Goal: Obtain resource: Download file/media

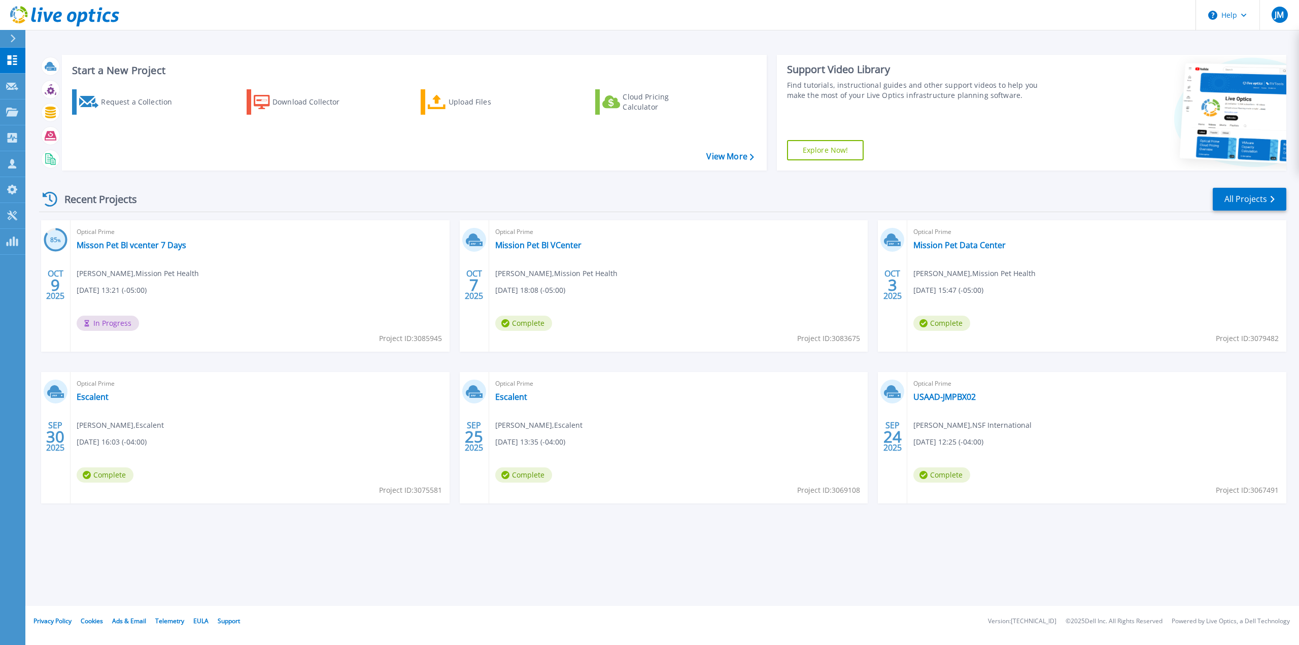
click at [453, 289] on div "85 % OCT 9 2025 Optical Prime Misson Pet BI vcenter 7 Days Brendan McGovern , M…" at bounding box center [658, 371] width 1255 height 303
click at [542, 240] on link "Mission Pet BI VCenter" at bounding box center [538, 245] width 86 height 10
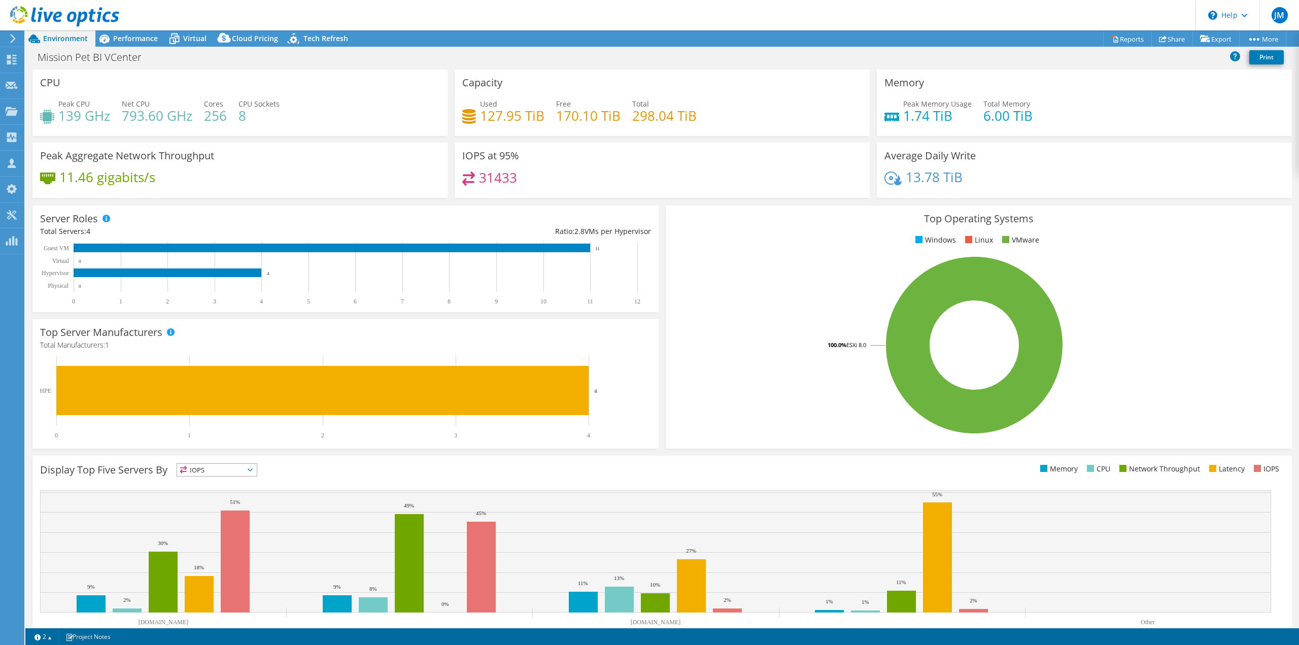
select select "USD"
click at [130, 41] on span "Performance" at bounding box center [135, 38] width 45 height 10
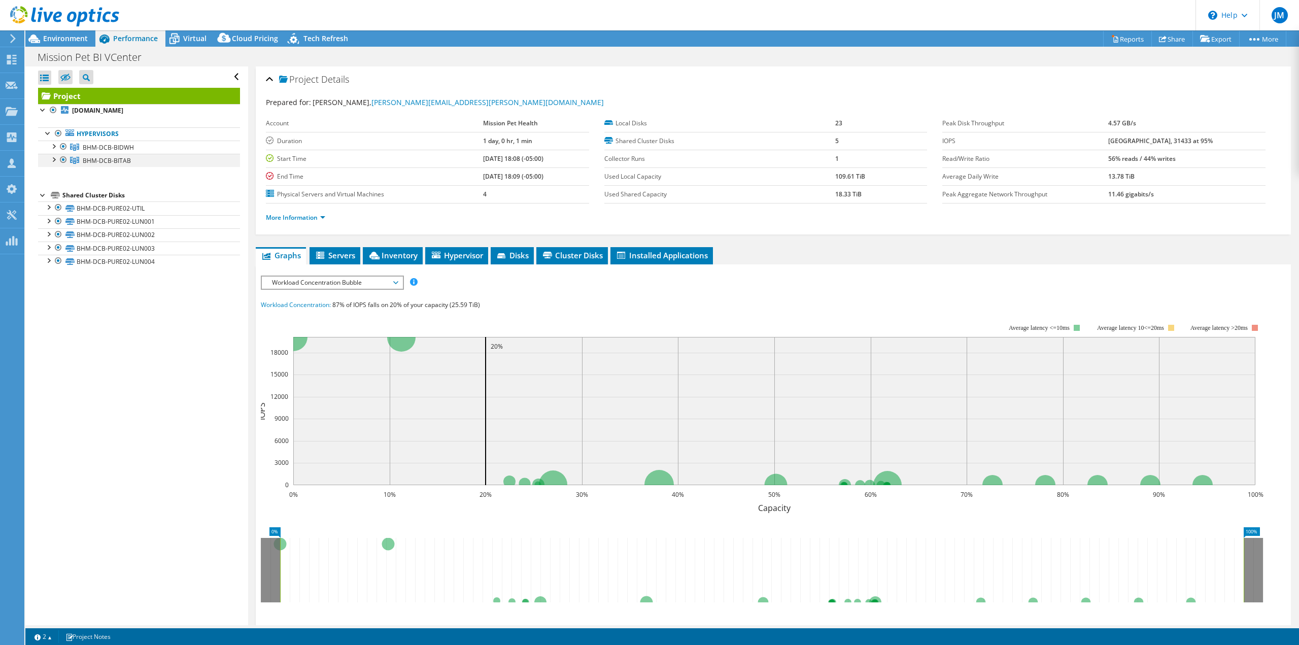
click at [54, 161] on div at bounding box center [53, 159] width 10 height 10
click at [52, 146] on div at bounding box center [53, 146] width 10 height 10
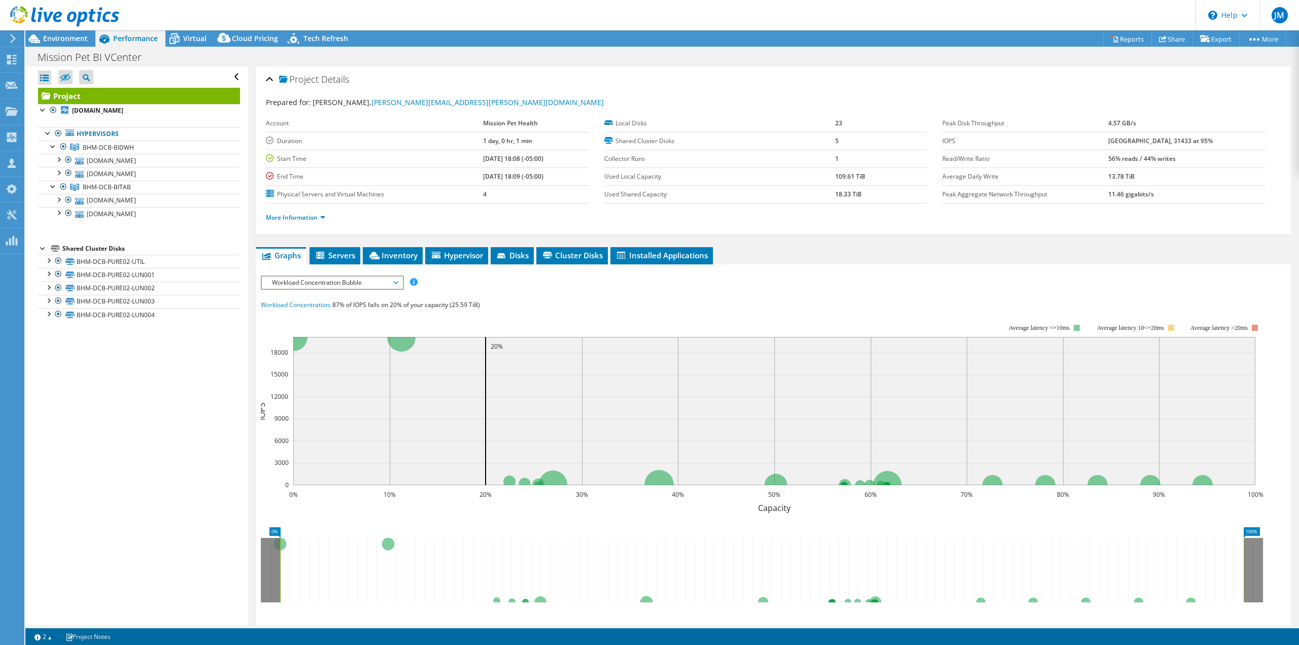
drag, startPoint x: 157, startPoint y: 436, endPoint x: 162, endPoint y: 418, distance: 18.6
click at [157, 433] on div "Open All Close All Hide Excluded Nodes Project Tree Filter" at bounding box center [136, 345] width 222 height 559
click at [58, 41] on span "Environment" at bounding box center [65, 38] width 45 height 10
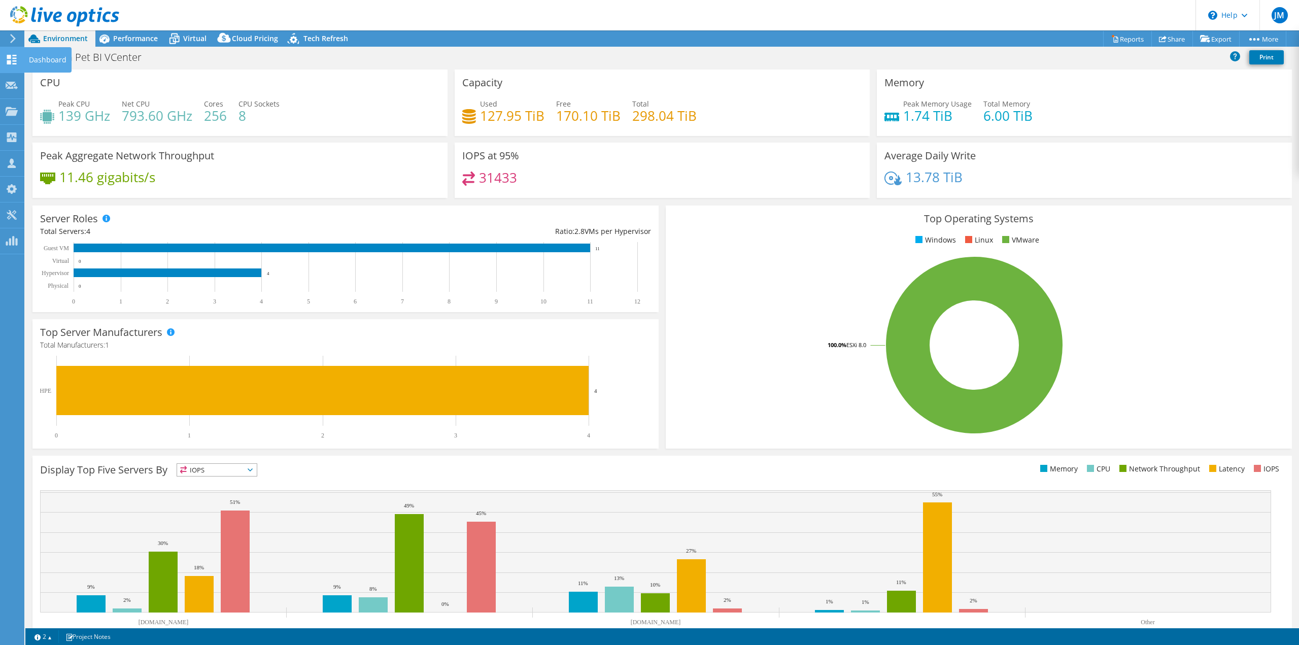
click at [8, 61] on use at bounding box center [12, 60] width 10 height 10
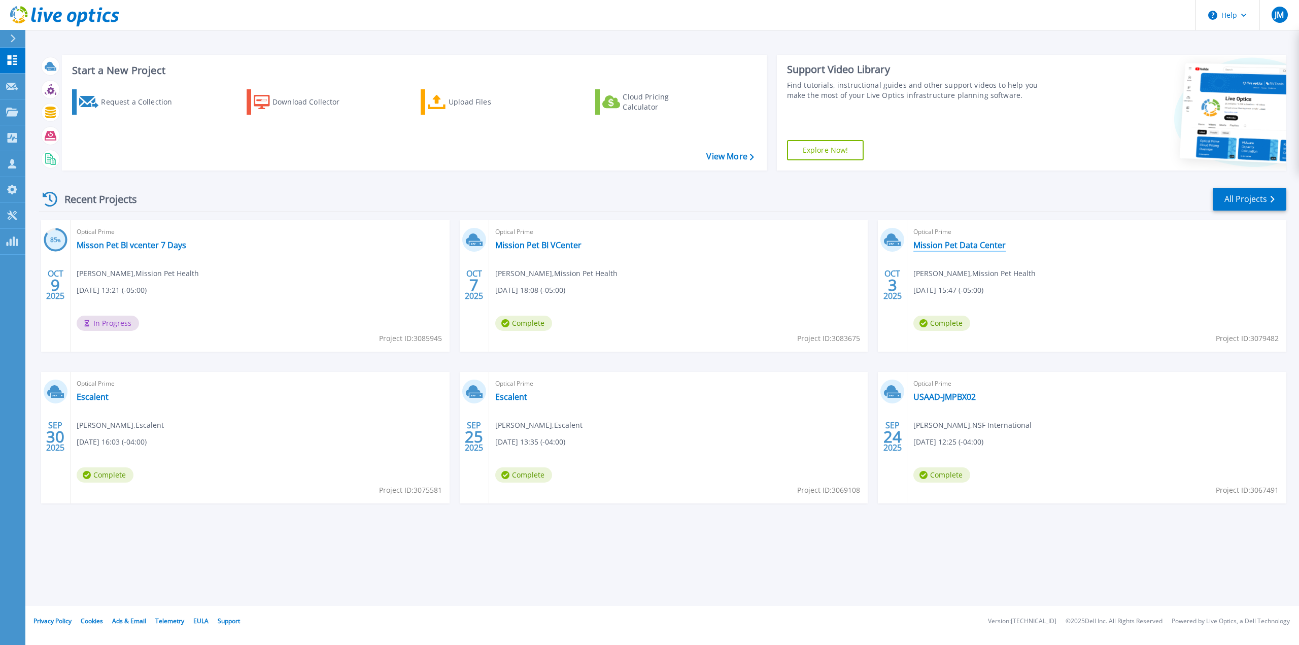
click at [976, 244] on link "Mission Pet Data Center" at bounding box center [959, 245] width 92 height 10
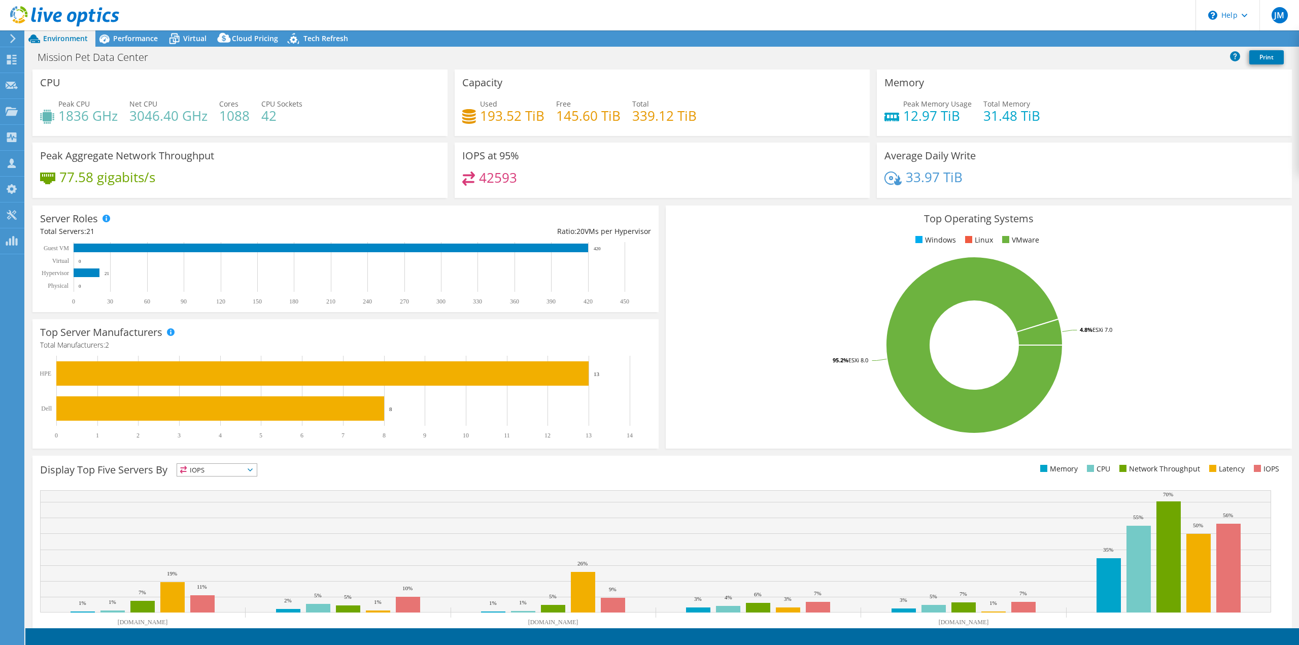
select select "USD"
click at [484, 119] on h4 "193.52 TiB" at bounding box center [512, 115] width 64 height 11
click at [1115, 35] on link "Reports" at bounding box center [1127, 39] width 49 height 16
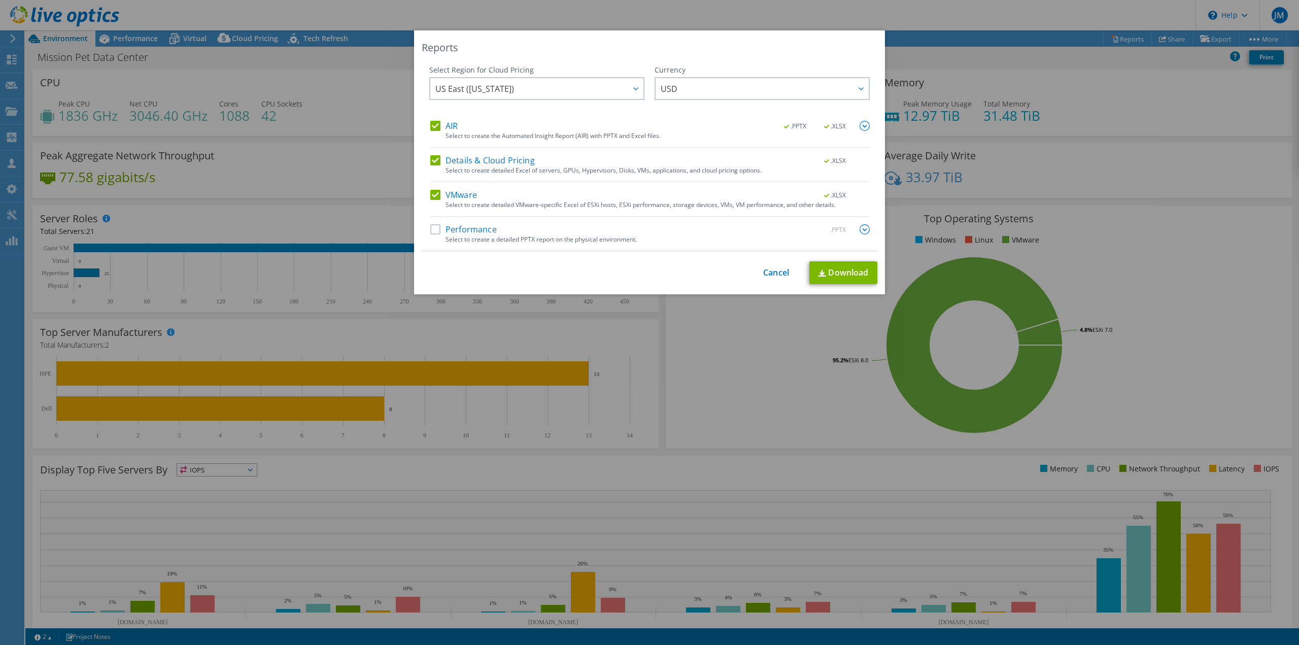
click at [438, 229] on label "Performance" at bounding box center [463, 229] width 66 height 10
click at [0, 0] on input "Performance" at bounding box center [0, 0] width 0 height 0
click at [438, 229] on label "Performance" at bounding box center [463, 229] width 66 height 10
click at [0, 0] on input "Performance" at bounding box center [0, 0] width 0 height 0
click at [860, 126] on img at bounding box center [864, 126] width 10 height 10
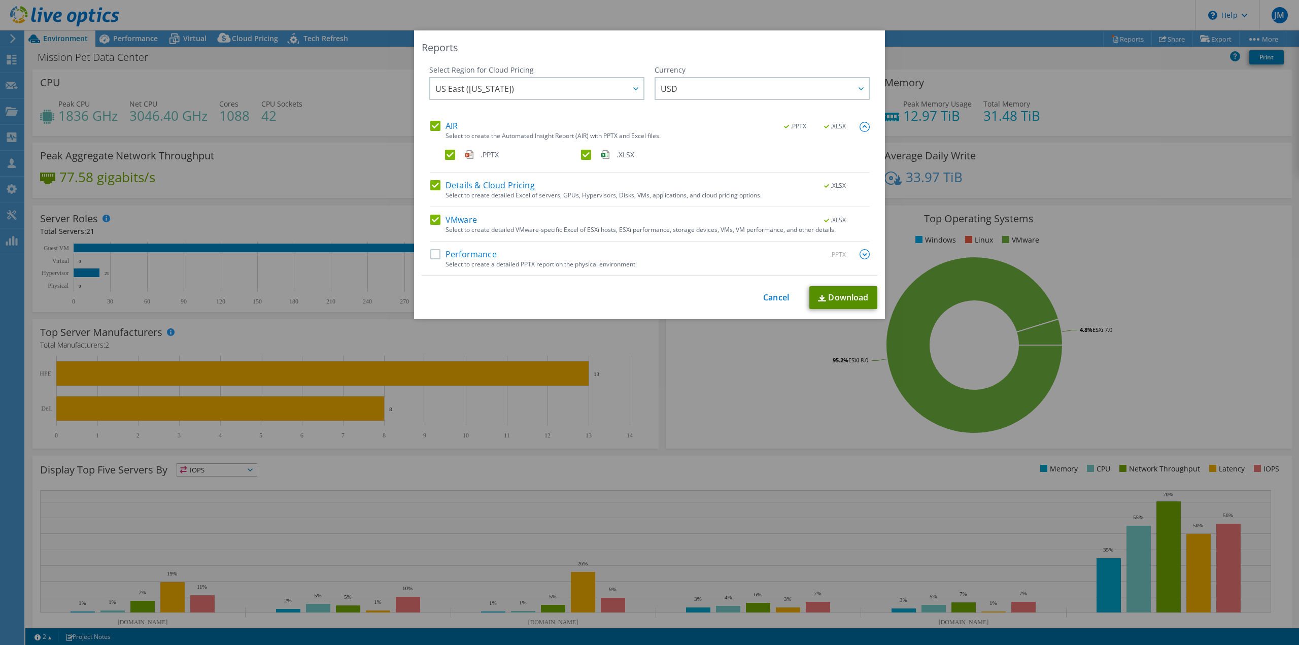
click at [827, 298] on link "Download" at bounding box center [843, 297] width 68 height 23
